Goal: Task Accomplishment & Management: Manage account settings

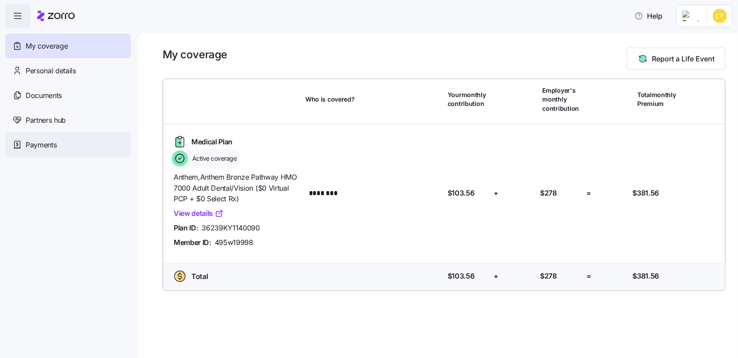
click at [47, 150] on div "Payments" at bounding box center [67, 145] width 125 height 25
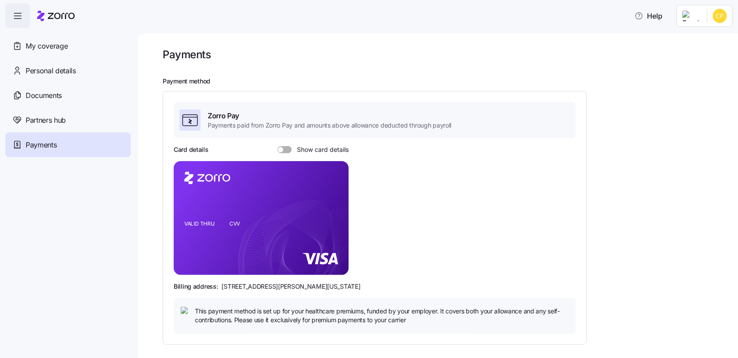
click at [280, 147] on span at bounding box center [280, 149] width 5 height 5
click at [278, 146] on input "Show card details" at bounding box center [278, 146] width 0 height 0
click at [333, 202] on icon "copy-to-clipboard" at bounding box center [332, 202] width 8 height 8
drag, startPoint x: 339, startPoint y: 284, endPoint x: 214, endPoint y: 290, distance: 125.6
click at [214, 290] on div "Billing address: [STREET_ADDRESS][PERSON_NAME][US_STATE]" at bounding box center [375, 286] width 402 height 9
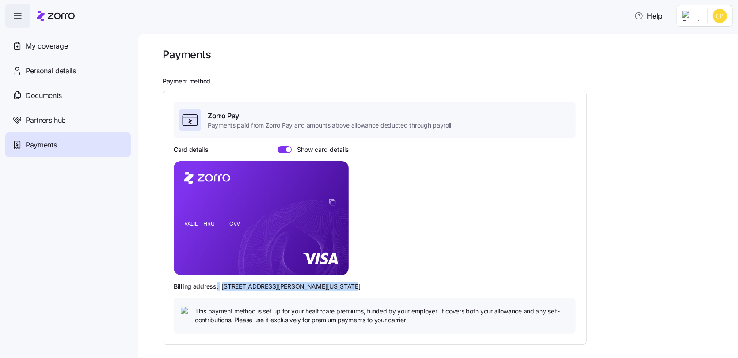
click at [349, 282] on div "Billing address: [STREET_ADDRESS][PERSON_NAME][US_STATE]" at bounding box center [375, 286] width 402 height 9
drag, startPoint x: 338, startPoint y: 286, endPoint x: 220, endPoint y: 285, distance: 118.4
click at [220, 285] on div "Billing address: [STREET_ADDRESS][PERSON_NAME][US_STATE]" at bounding box center [375, 286] width 402 height 9
copy span "[STREET_ADDRESS][PERSON_NAME][US_STATE]"
